Goal: Information Seeking & Learning: Learn about a topic

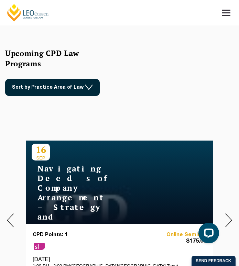
click at [84, 84] on link "Sort by Practice Area of Law" at bounding box center [52, 87] width 95 height 17
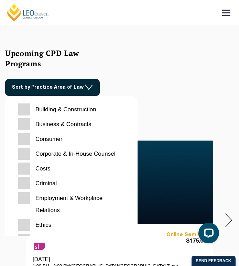
scroll to position [34, 0]
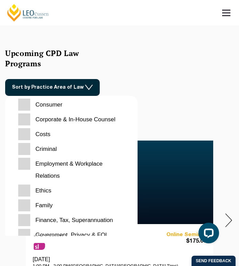
click at [29, 190] on input "Ethics" at bounding box center [71, 191] width 106 height 12
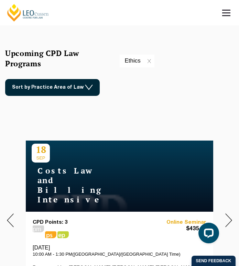
scroll to position [206, 0]
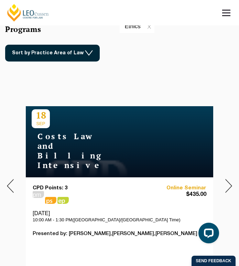
drag, startPoint x: 120, startPoint y: 155, endPoint x: 98, endPoint y: 83, distance: 75.3
click at [98, 83] on div "[DATE] pm 8" at bounding box center [119, 186] width 239 height 218
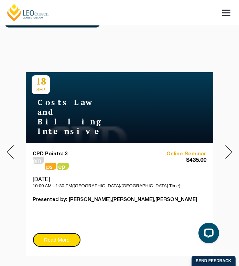
scroll to position [241, 0]
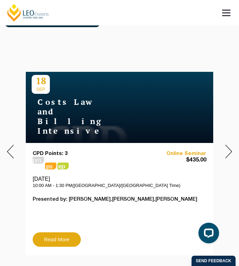
click at [231, 153] on img at bounding box center [228, 151] width 7 height 13
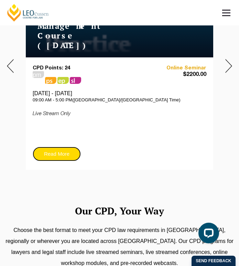
scroll to position [308, 0]
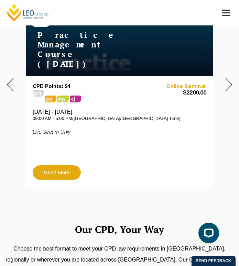
click at [232, 80] on div at bounding box center [228, 85] width 21 height 218
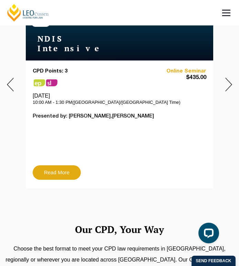
click at [14, 88] on div at bounding box center [10, 85] width 21 height 218
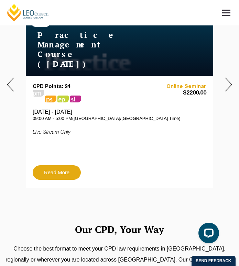
click at [11, 89] on img at bounding box center [10, 84] width 7 height 13
click at [8, 89] on img at bounding box center [10, 84] width 7 height 13
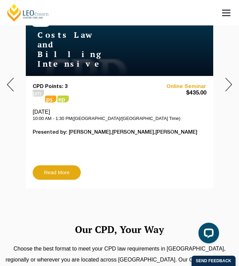
click at [222, 80] on div at bounding box center [228, 85] width 21 height 218
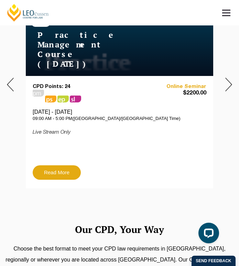
scroll to position [205, 0]
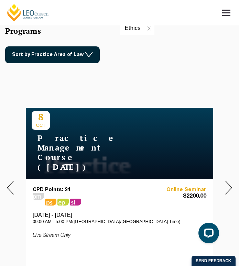
click at [228, 183] on img at bounding box center [228, 187] width 7 height 13
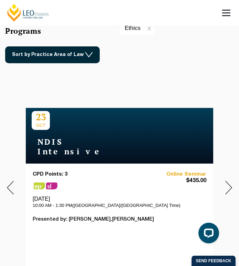
click at [80, 145] on div "NDIS Intensive" at bounding box center [120, 145] width 176 height 23
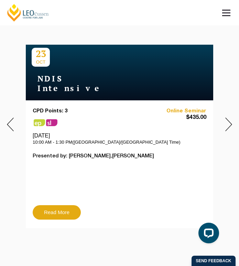
scroll to position [273, 0]
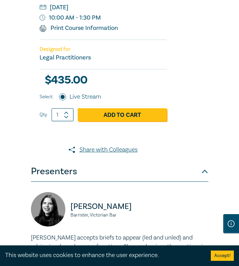
scroll to position [275, 0]
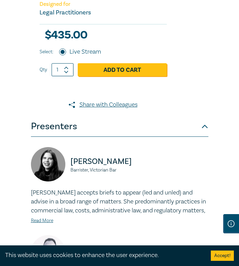
click at [208, 127] on button "Presenters" at bounding box center [119, 126] width 177 height 21
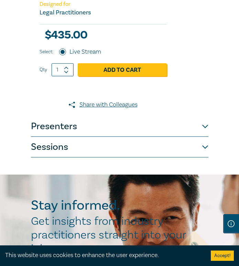
click at [207, 127] on button "Presenters" at bounding box center [119, 126] width 177 height 21
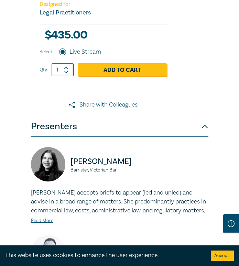
click at [207, 127] on button "Presenters" at bounding box center [119, 126] width 177 height 21
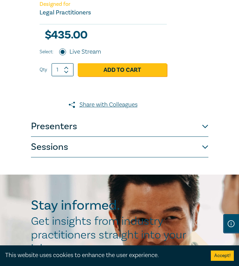
click at [205, 141] on button "Sessions" at bounding box center [119, 147] width 177 height 21
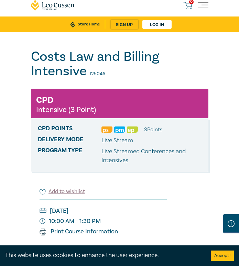
scroll to position [4, 0]
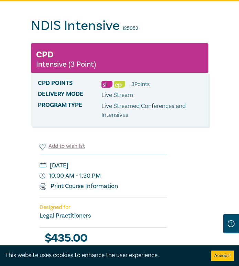
scroll to position [69, 0]
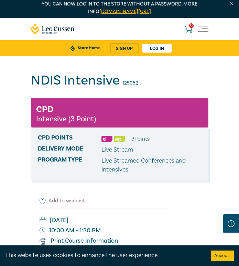
scroll to position [0, 0]
